Goal: Task Accomplishment & Management: Manage account settings

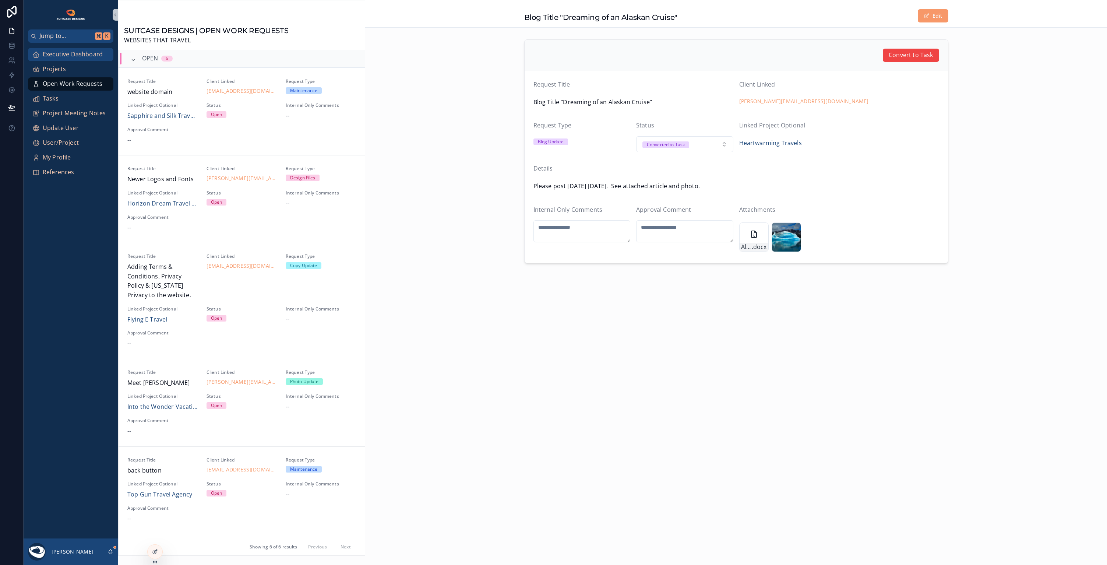
click at [94, 53] on span "Executive Dashboard" at bounding box center [73, 55] width 60 height 10
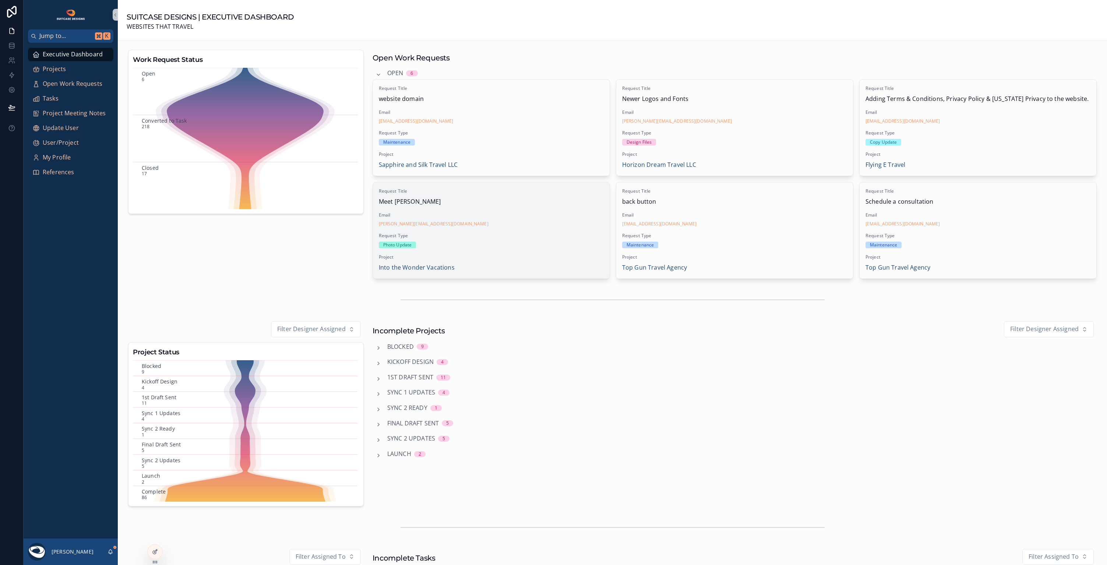
click at [524, 217] on div "Email [PERSON_NAME][EMAIL_ADDRESS][DOMAIN_NAME]" at bounding box center [491, 219] width 225 height 15
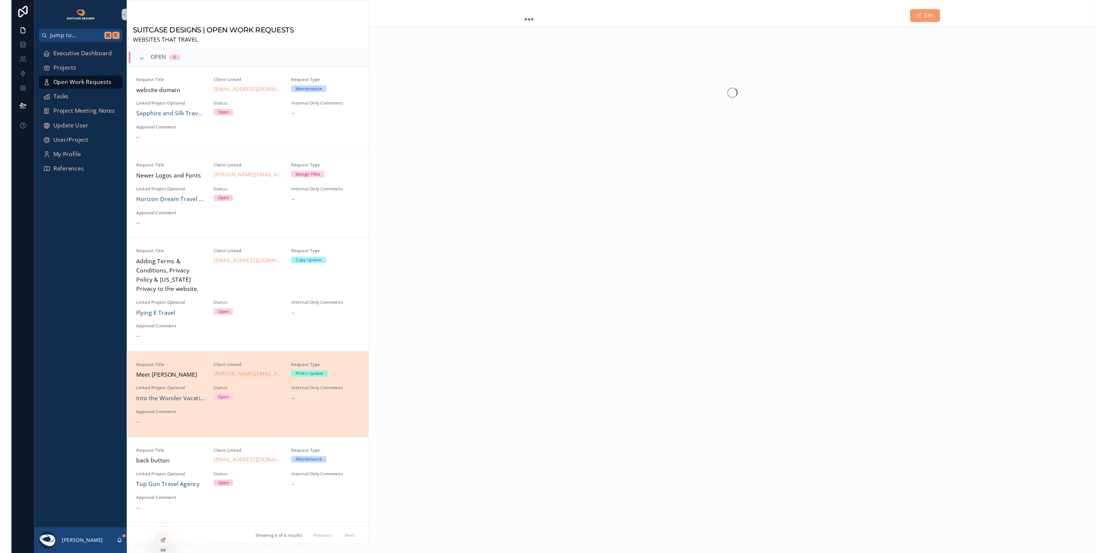
scroll to position [79, 0]
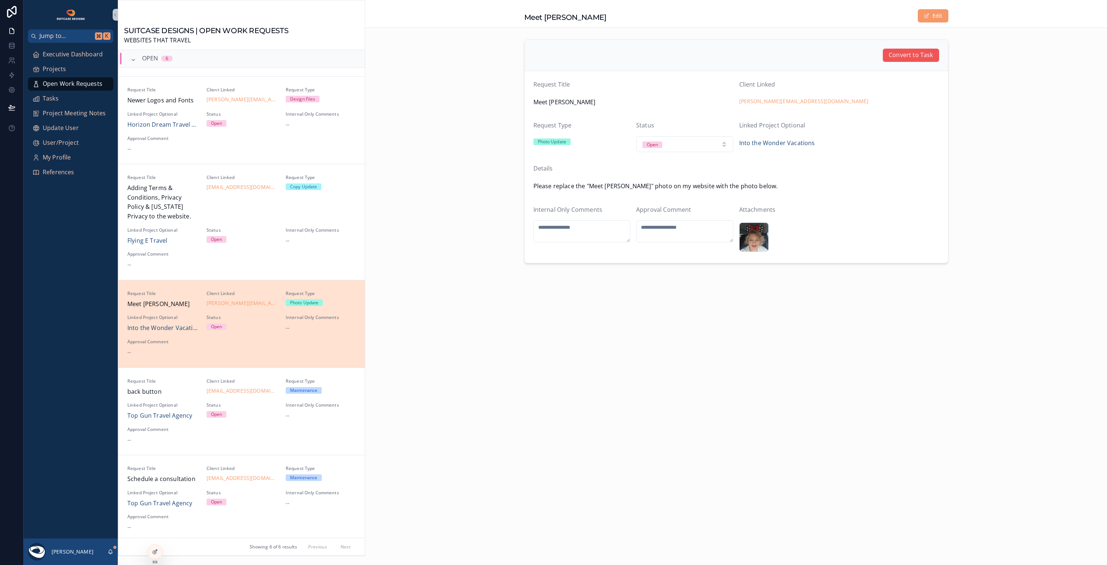
click at [909, 59] on span "Convert to Task" at bounding box center [910, 55] width 44 height 10
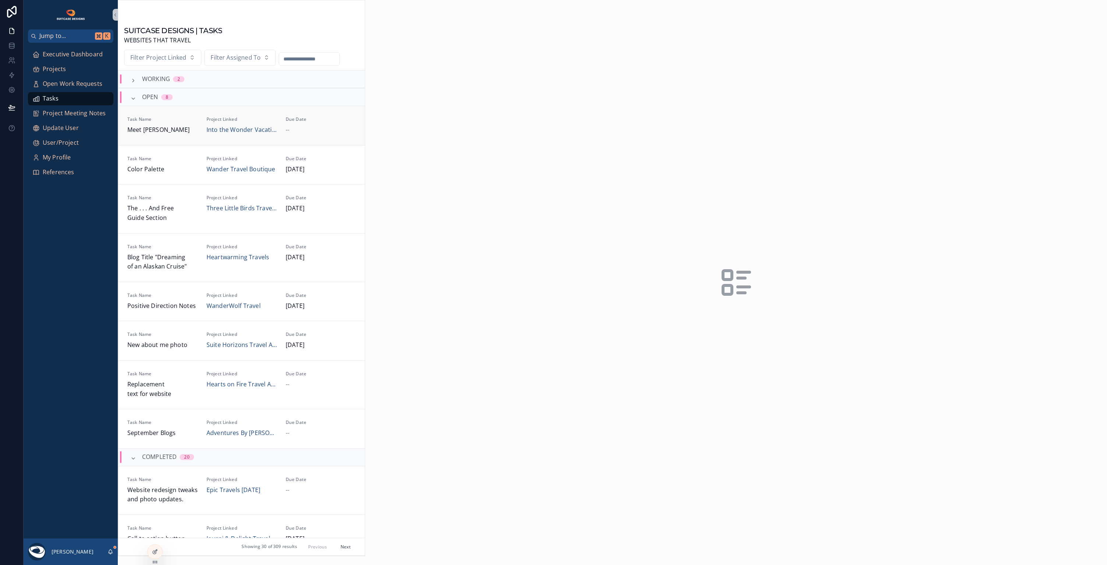
click at [315, 130] on div "--" at bounding box center [321, 130] width 70 height 10
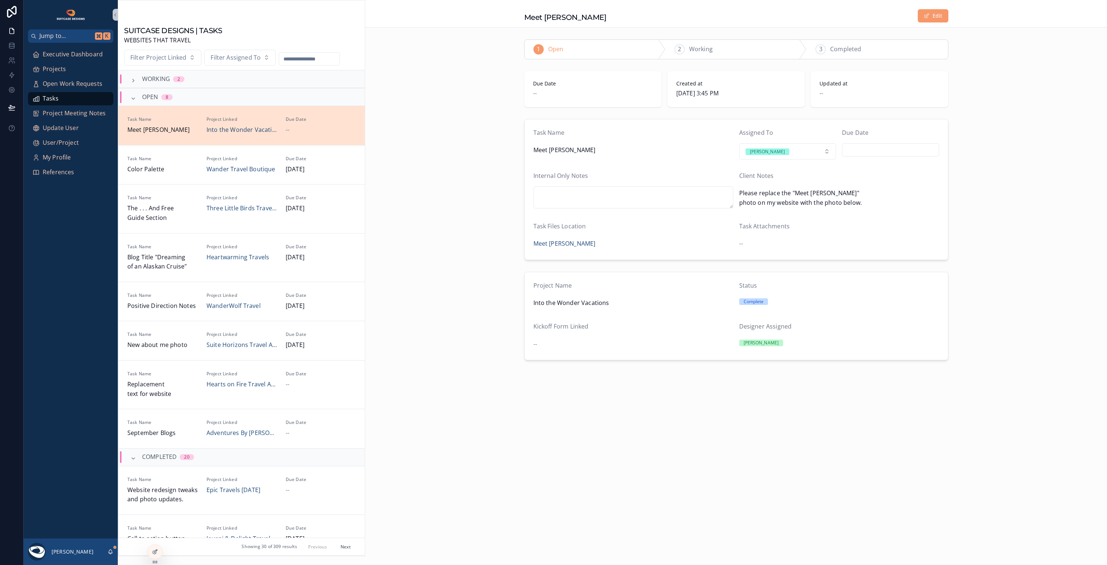
click at [874, 148] on input "scrollable content" at bounding box center [890, 150] width 96 height 10
click at [930, 275] on button "30" at bounding box center [929, 275] width 13 height 13
type input "*********"
click at [987, 298] on div "Project Name Into the Wonder Vacations Status Complete Kickoff Form Linked -- D…" at bounding box center [736, 316] width 742 height 94
click at [81, 58] on span "Executive Dashboard" at bounding box center [73, 55] width 60 height 10
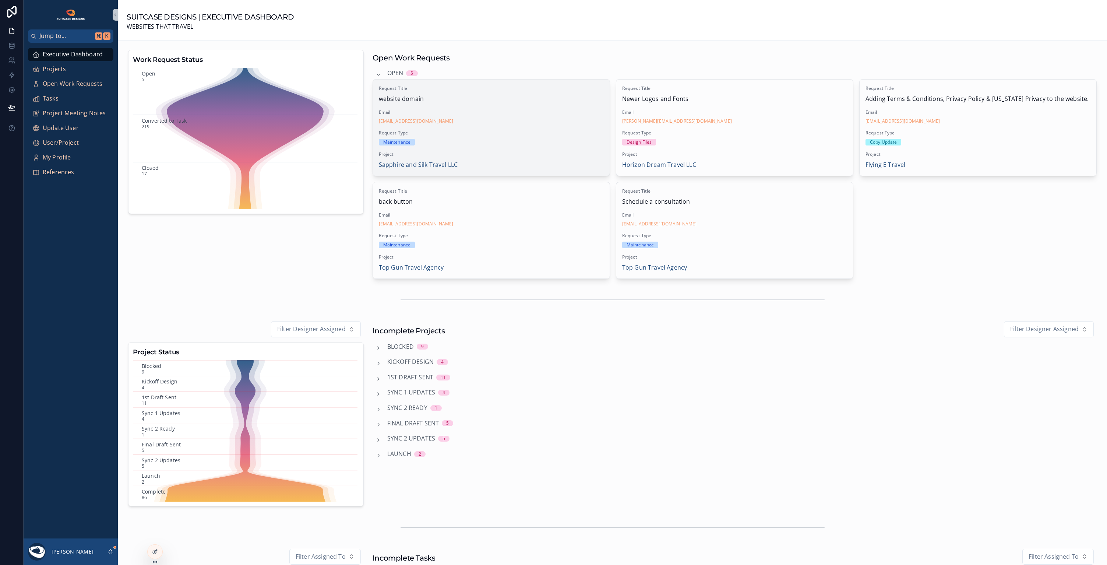
click at [479, 122] on div "[EMAIL_ADDRESS][DOMAIN_NAME]" at bounding box center [491, 121] width 225 height 6
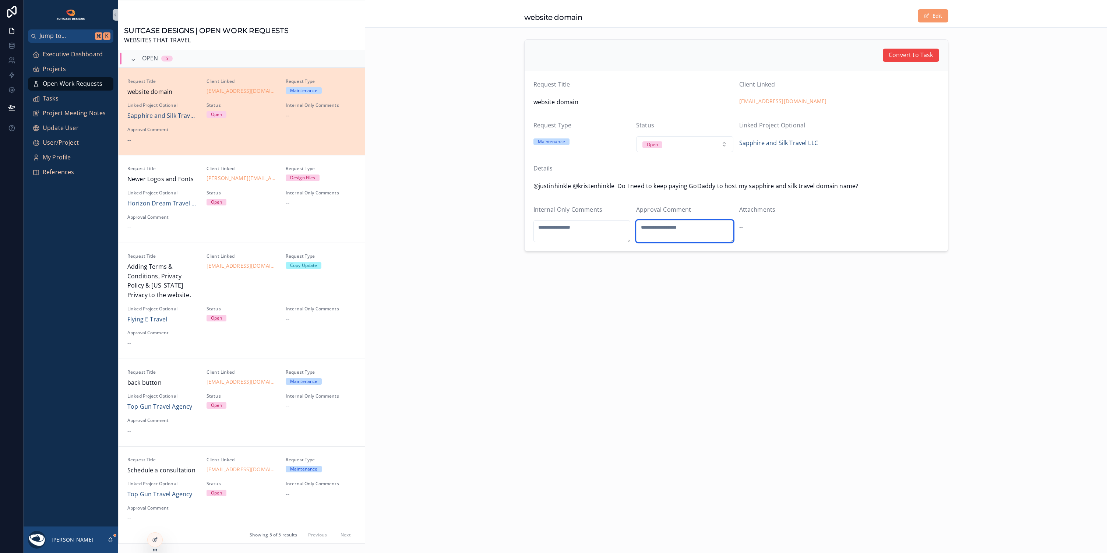
click at [684, 225] on textarea "scrollable content" at bounding box center [684, 231] width 97 height 22
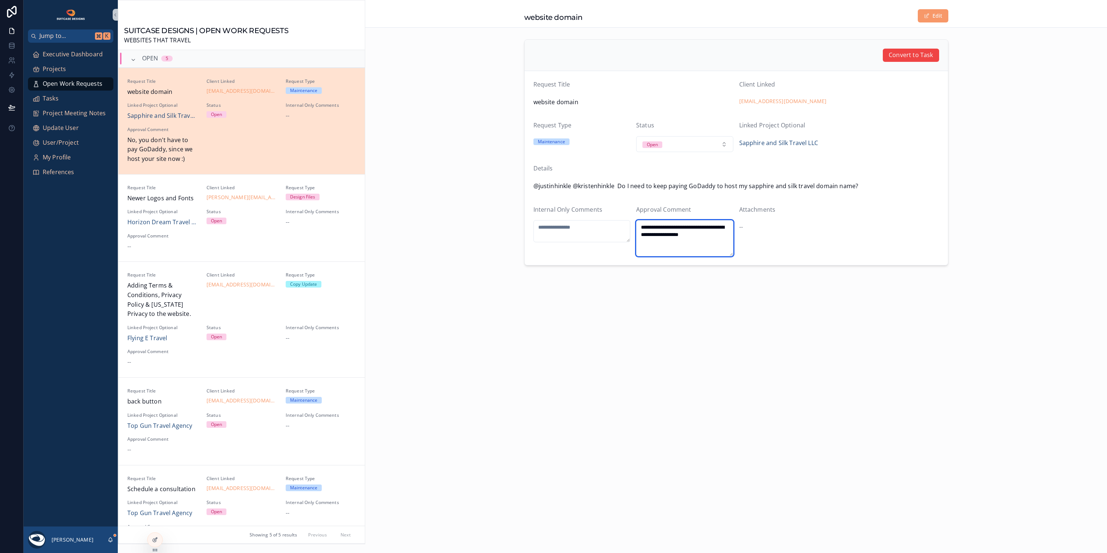
type textarea "**********"
click at [761, 354] on div "**********" at bounding box center [736, 276] width 742 height 553
click at [71, 56] on span "Executive Dashboard" at bounding box center [73, 55] width 60 height 10
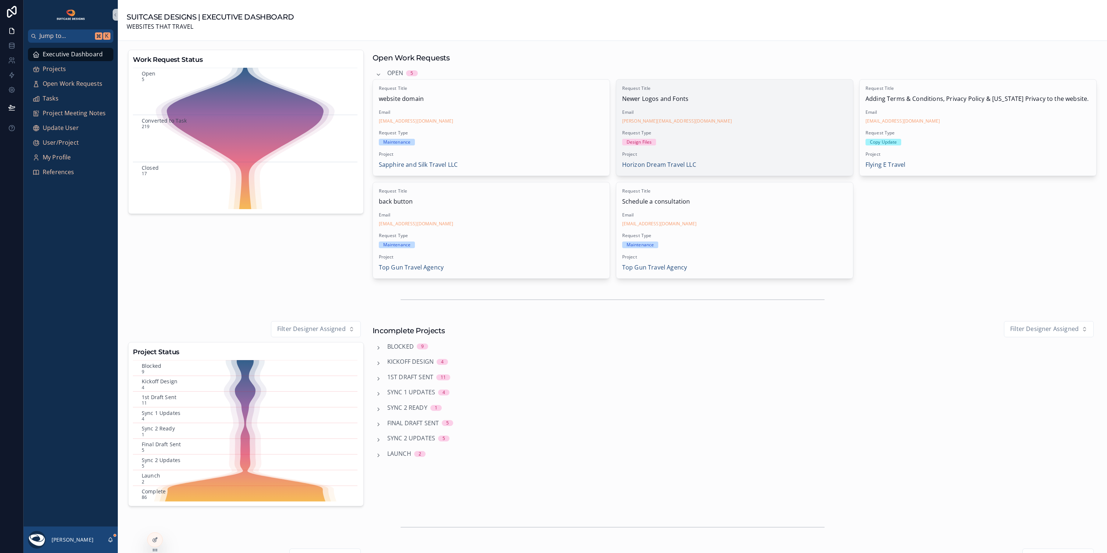
click at [728, 117] on div "Email [PERSON_NAME][EMAIL_ADDRESS][DOMAIN_NAME]" at bounding box center [734, 116] width 225 height 15
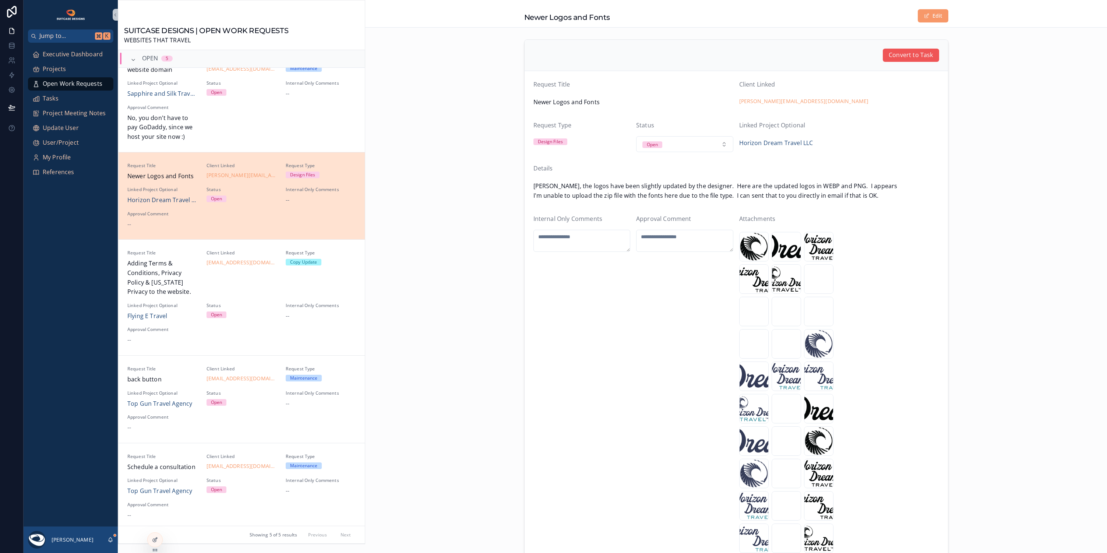
click at [895, 54] on span "Convert to Task" at bounding box center [910, 55] width 44 height 10
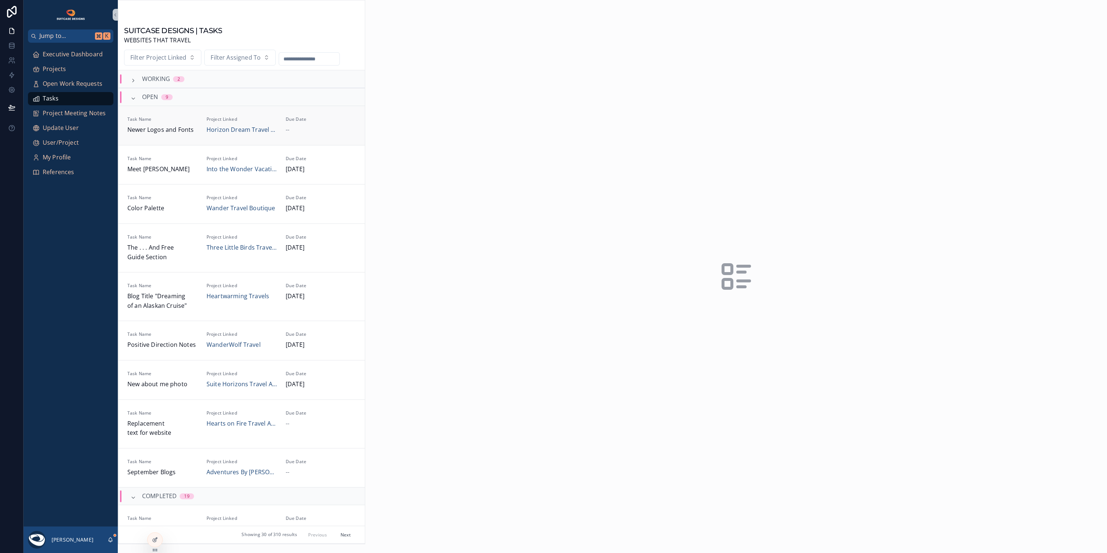
click at [334, 124] on div "Due Date --" at bounding box center [321, 125] width 70 height 18
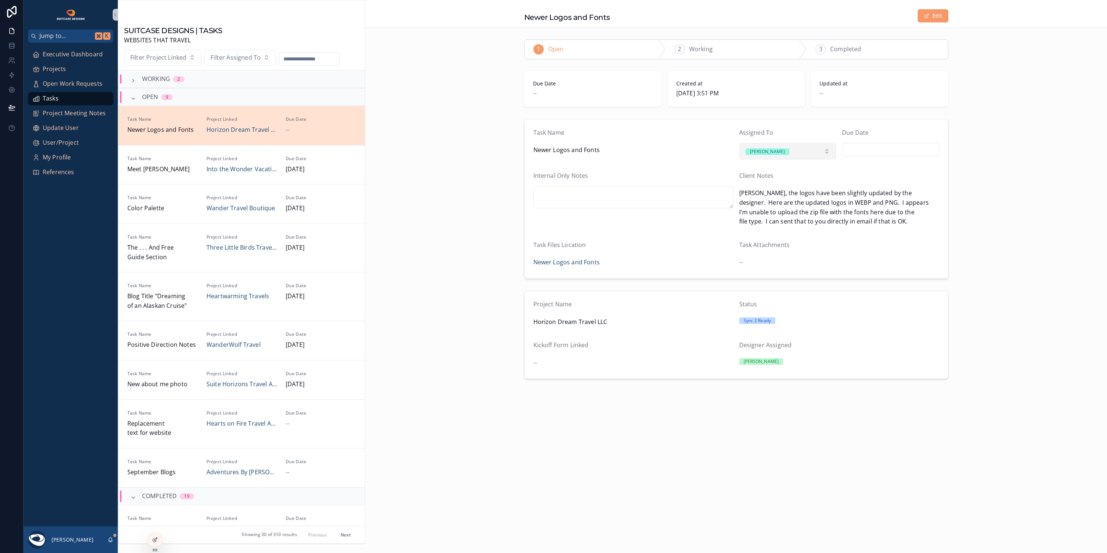
click at [818, 148] on button "[PERSON_NAME]" at bounding box center [787, 151] width 97 height 16
click at [758, 194] on div "[PERSON_NAME]" at bounding box center [765, 192] width 35 height 7
click at [68, 54] on span "Executive Dashboard" at bounding box center [73, 55] width 60 height 10
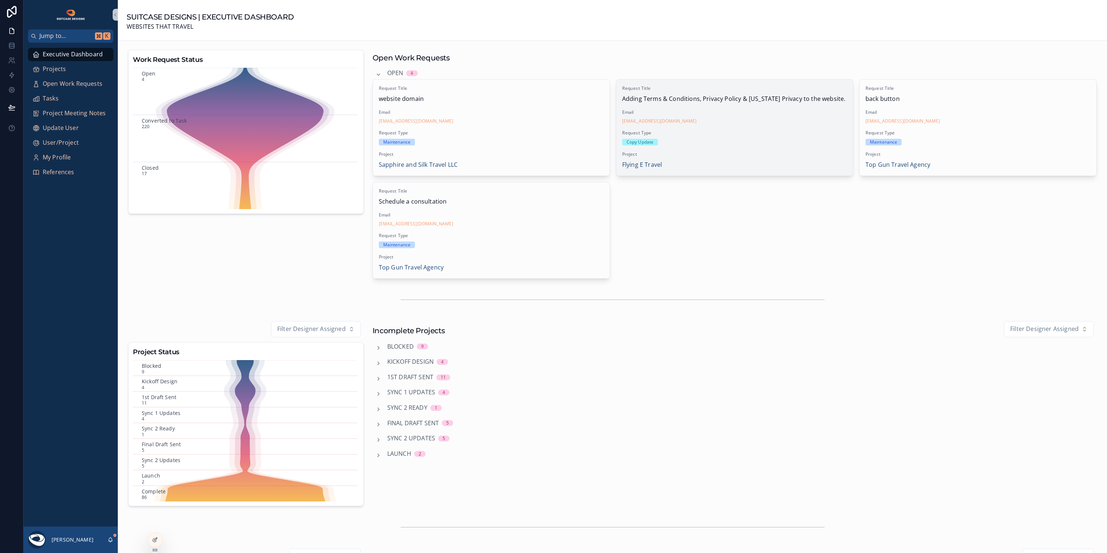
click at [741, 127] on div "Request Title Adding Terms & Conditions, Privacy Policy & [US_STATE] Privacy to…" at bounding box center [734, 127] width 237 height 96
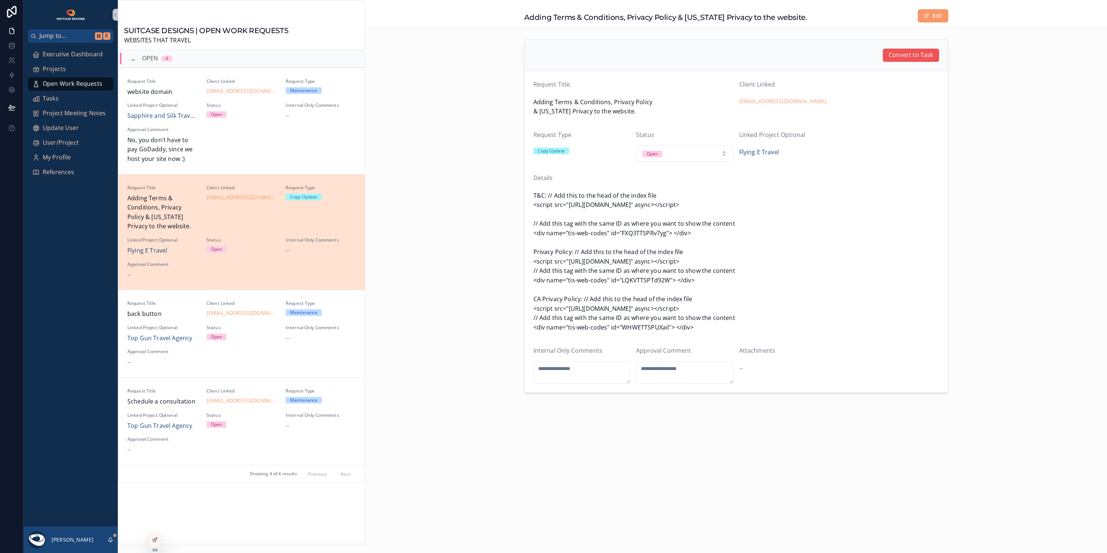
click at [906, 58] on span "Convert to Task" at bounding box center [910, 55] width 44 height 10
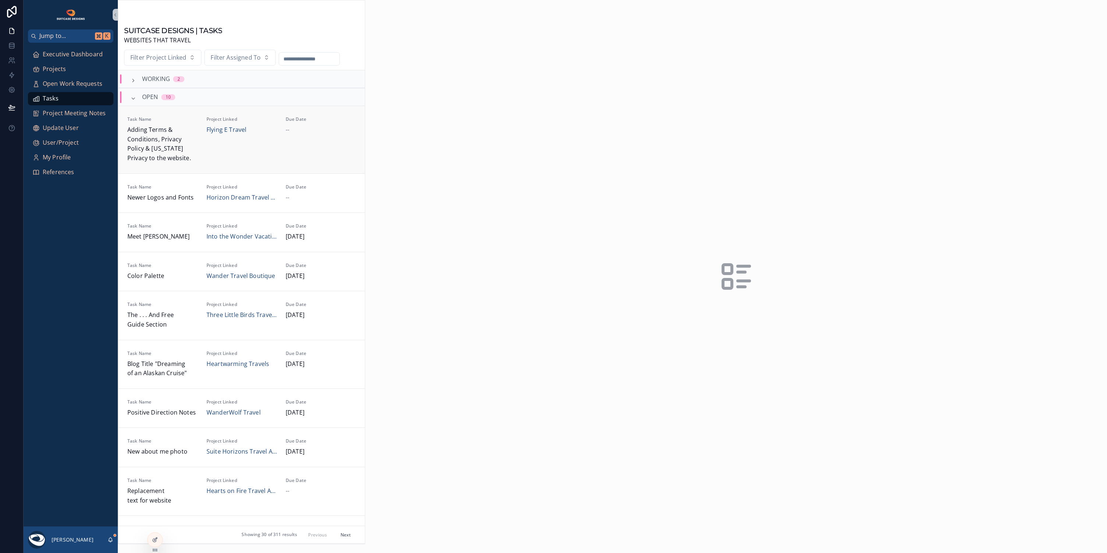
click at [258, 149] on div "Project Linked Flying E Travel" at bounding box center [241, 139] width 70 height 46
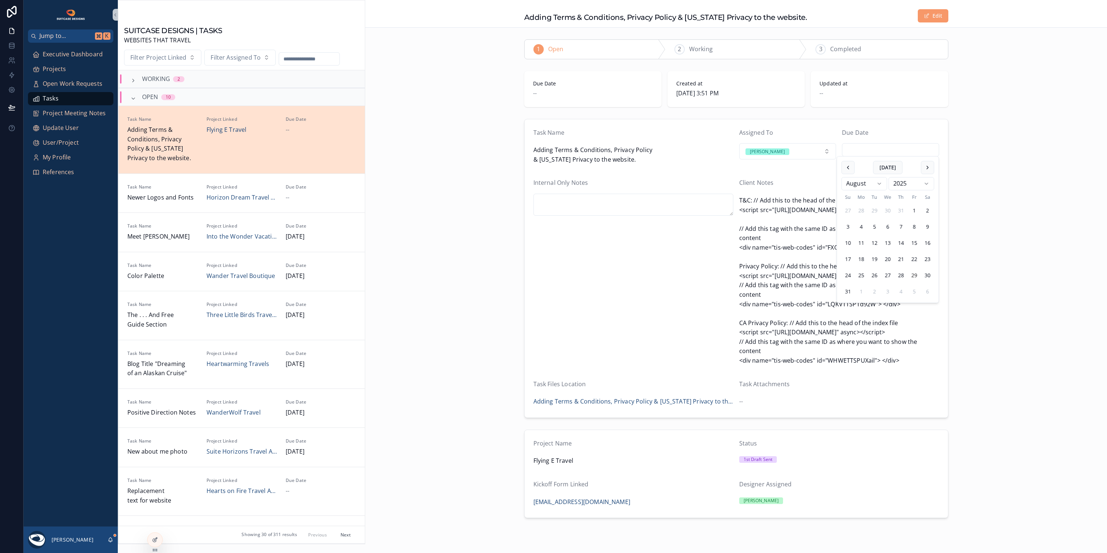
click at [873, 151] on input "scrollable content" at bounding box center [890, 150] width 96 height 10
click at [875, 291] on button "2" at bounding box center [874, 291] width 13 height 13
type input "********"
click at [1038, 237] on div "Task Name Adding Terms & Conditions, Privacy Policy & [US_STATE] Privacy to the…" at bounding box center [736, 268] width 742 height 305
